Goal: Find specific page/section: Find specific page/section

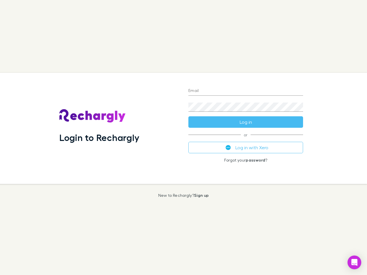
click at [183, 138] on div "Login to Rechargly" at bounding box center [119, 128] width 129 height 111
click at [246, 91] on input "Email" at bounding box center [245, 91] width 115 height 9
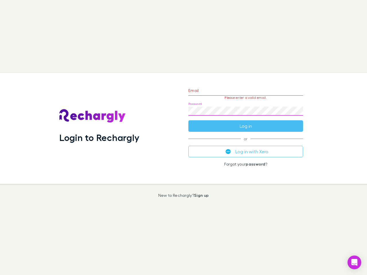
click at [246, 122] on form "Email Please enter a valid email. Password Log in" at bounding box center [245, 107] width 115 height 50
click at [246, 148] on div "Email Please enter a valid email. Password Log in or Log in with Xero Forgot yo…" at bounding box center [246, 128] width 124 height 111
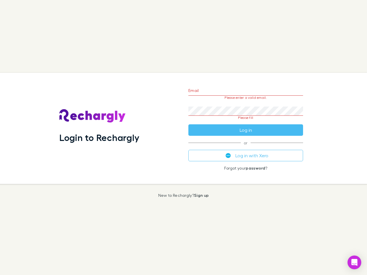
click at [354, 263] on icon "Open Intercom Messenger" at bounding box center [354, 262] width 6 height 7
